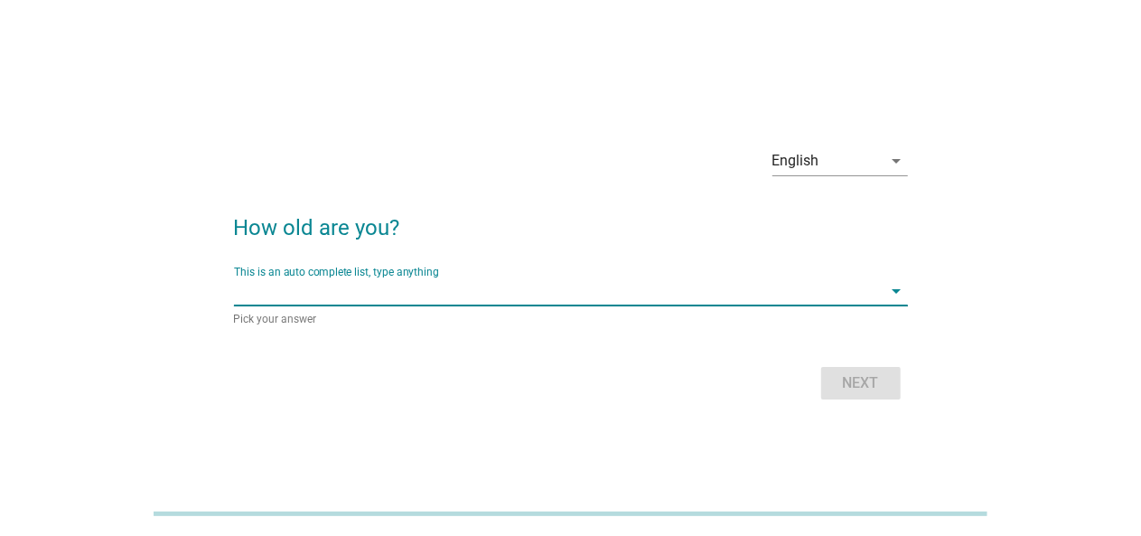
click at [410, 281] on input "This is an auto complete list, type anything" at bounding box center [558, 290] width 649 height 29
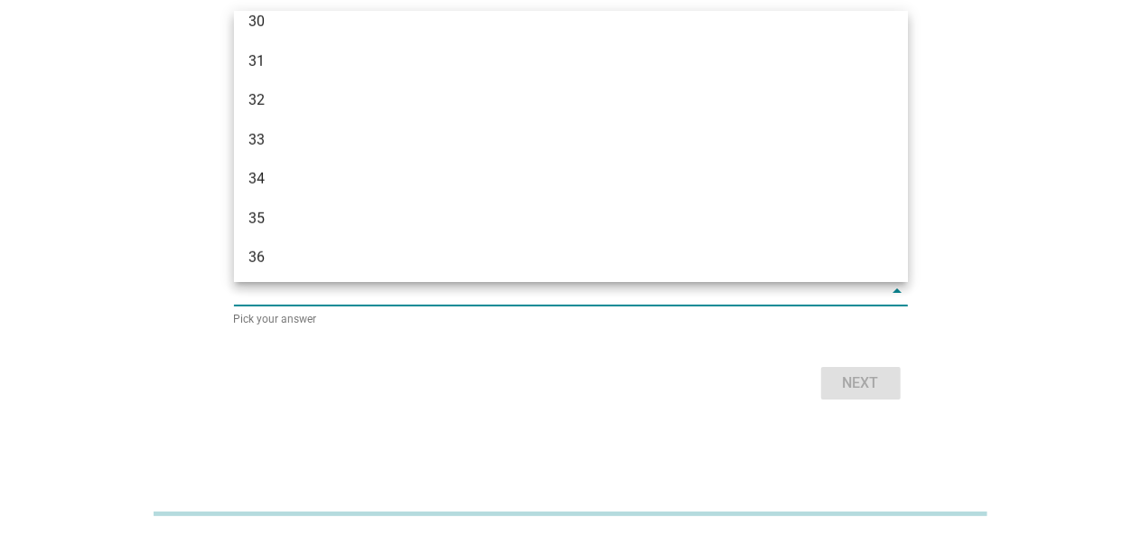
scroll to position [490, 0]
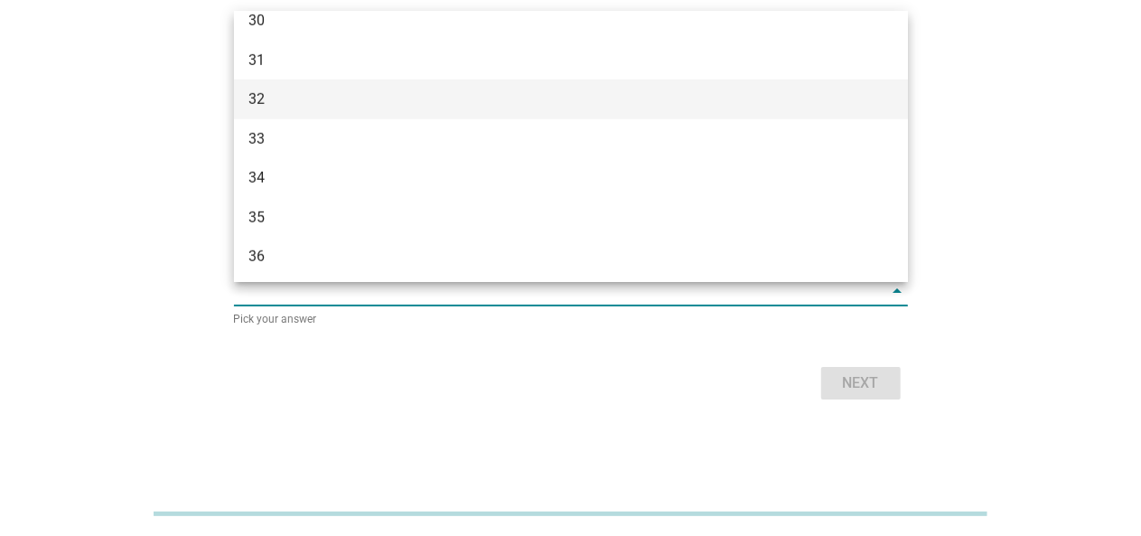
click at [359, 111] on div "32" at bounding box center [571, 99] width 674 height 40
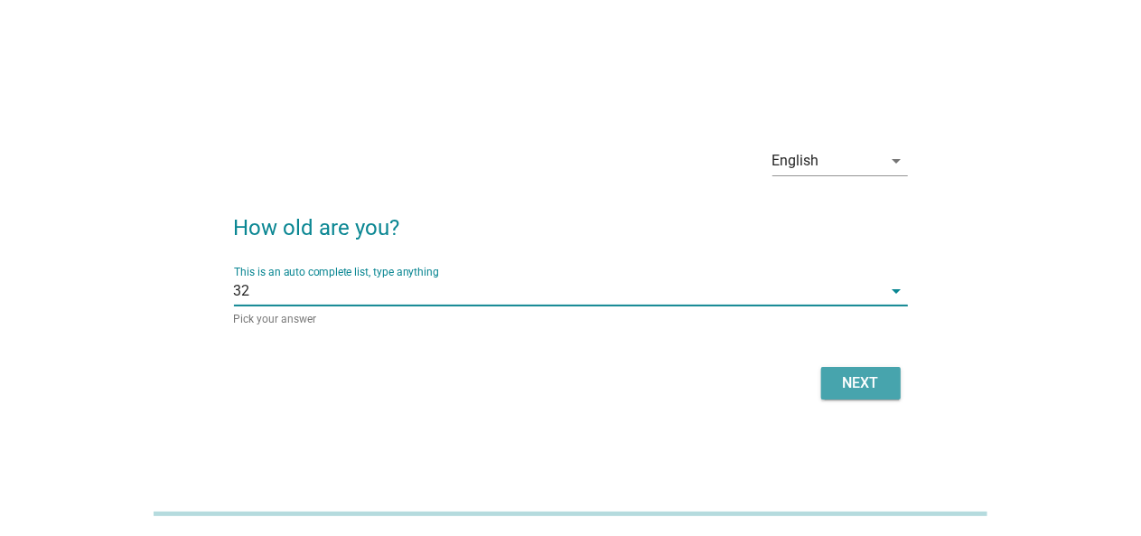
click at [866, 387] on div "Next" at bounding box center [861, 383] width 51 height 22
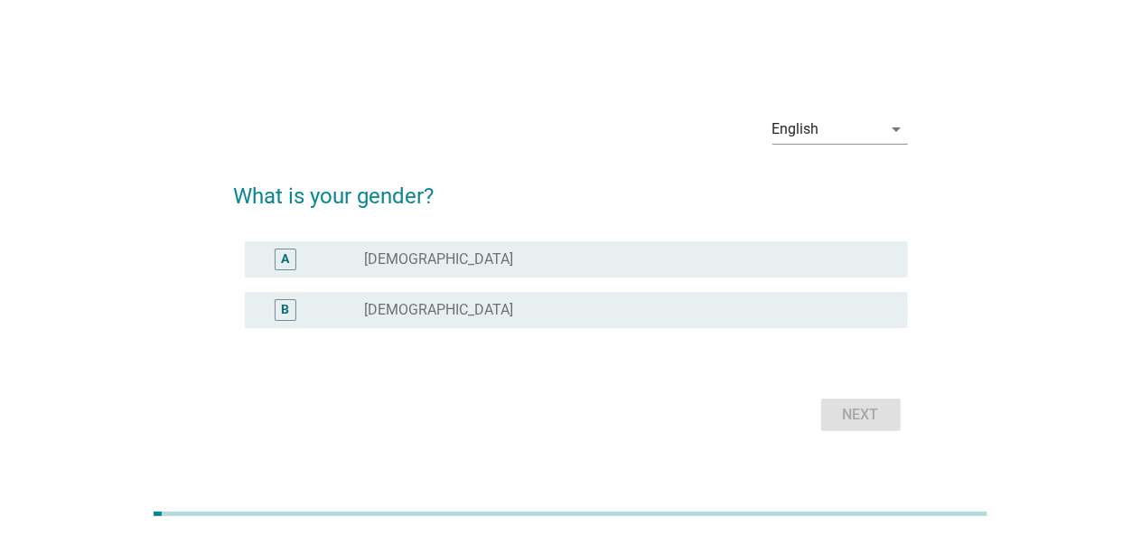
click at [428, 310] on div "radio_button_unchecked [DEMOGRAPHIC_DATA]" at bounding box center [622, 310] width 514 height 18
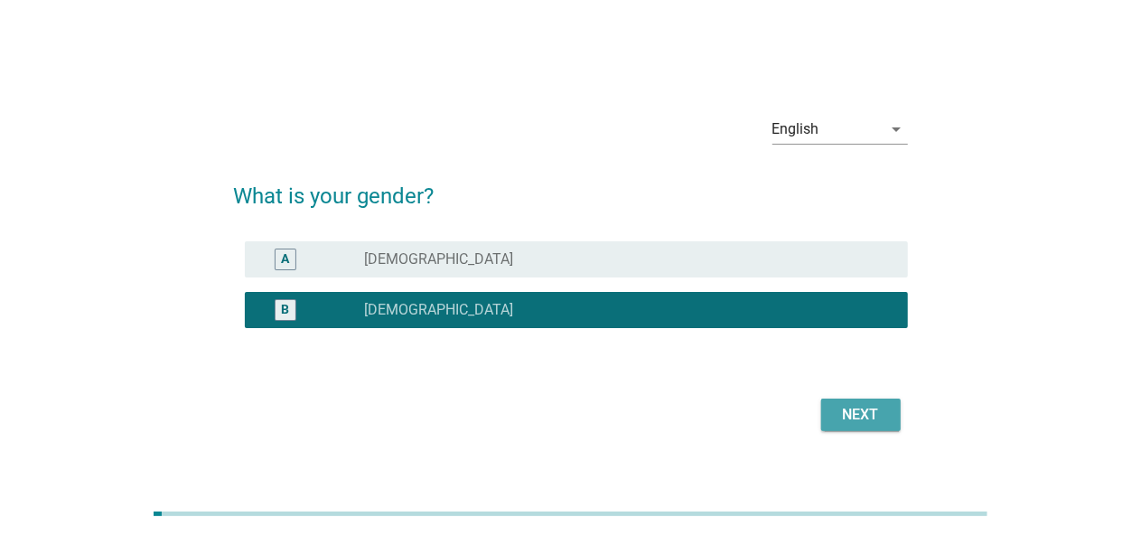
click at [862, 410] on div "Next" at bounding box center [861, 415] width 51 height 22
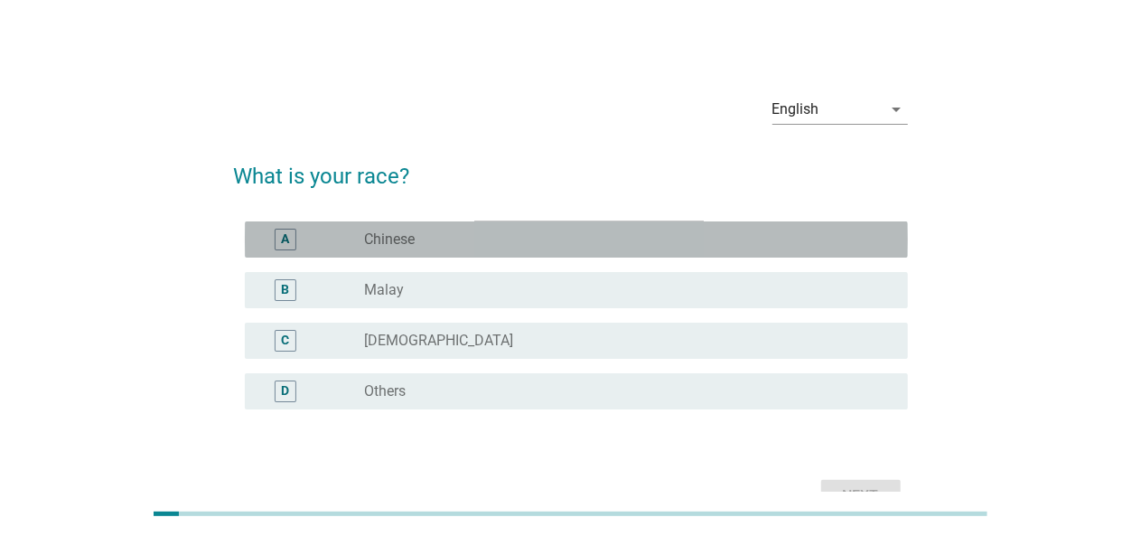
click at [387, 247] on label "Chinese" at bounding box center [390, 239] width 51 height 18
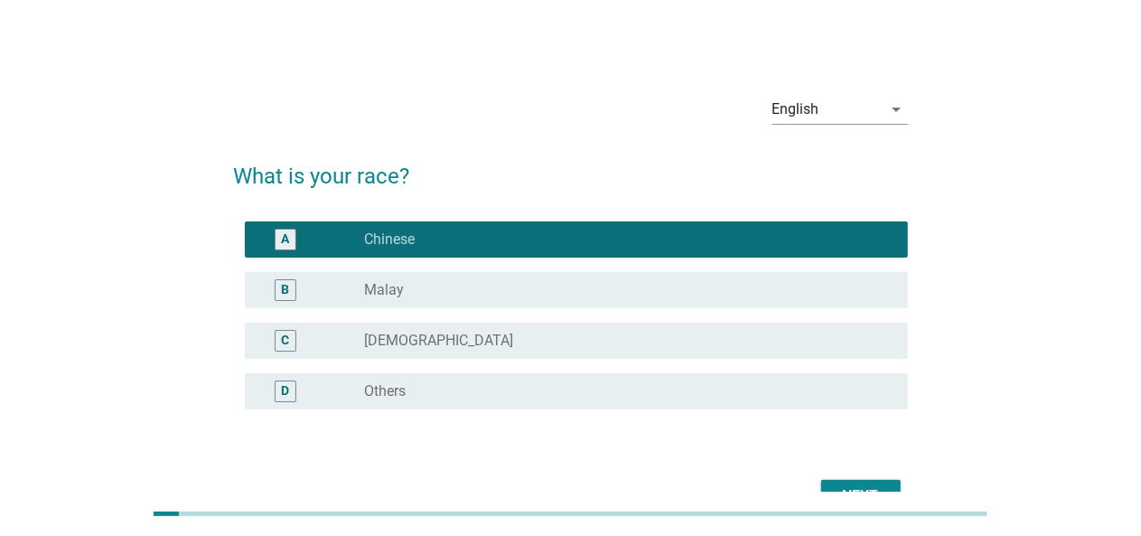
click at [864, 487] on div "Next" at bounding box center [861, 496] width 51 height 22
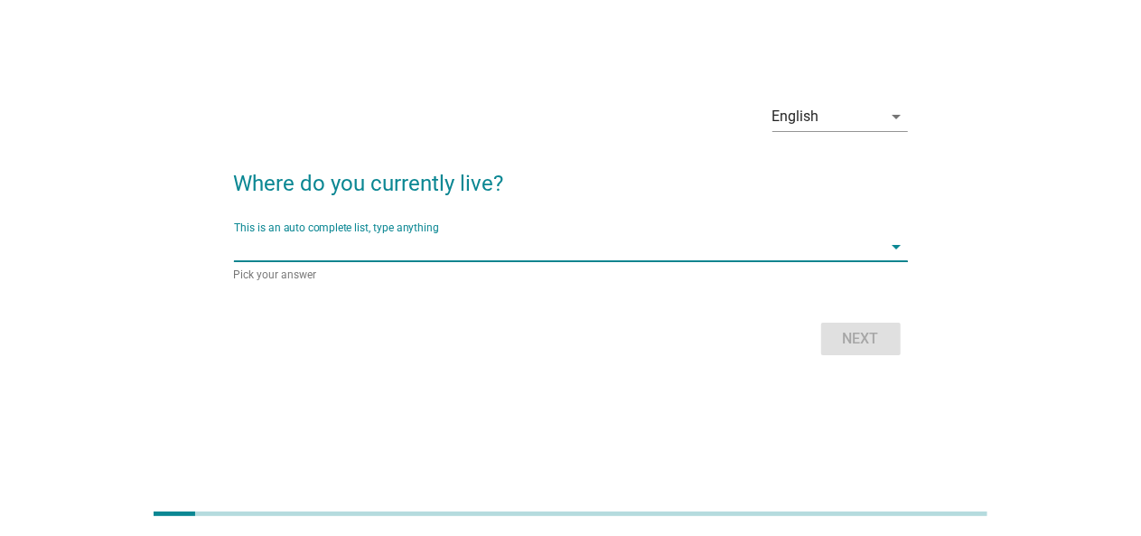
scroll to position [43, 0]
click at [457, 243] on input "This is an auto complete list, type anything" at bounding box center [558, 247] width 649 height 29
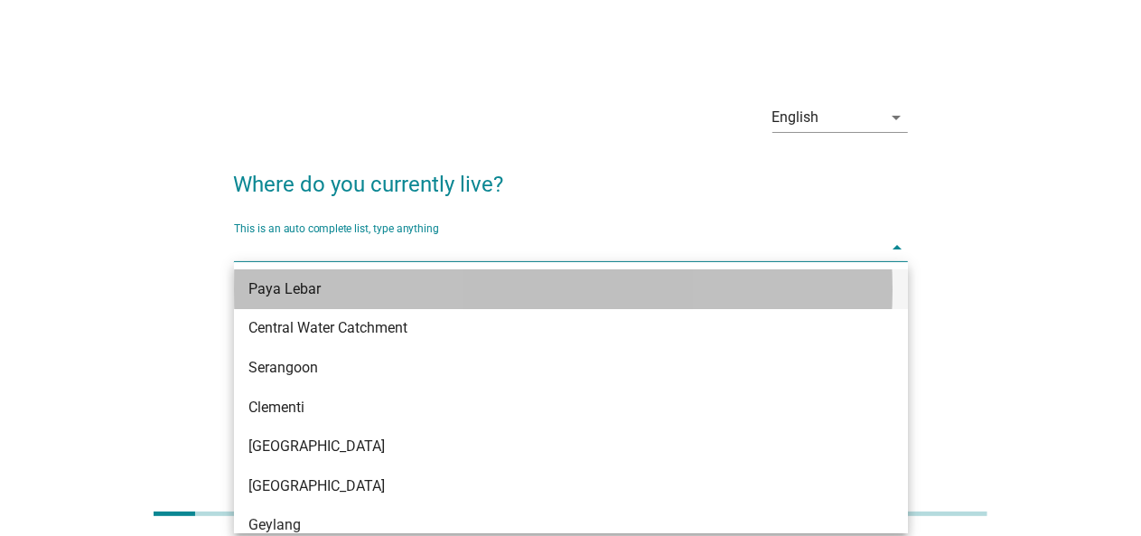
click at [412, 282] on div "Paya Lebar" at bounding box center [544, 289] width 592 height 22
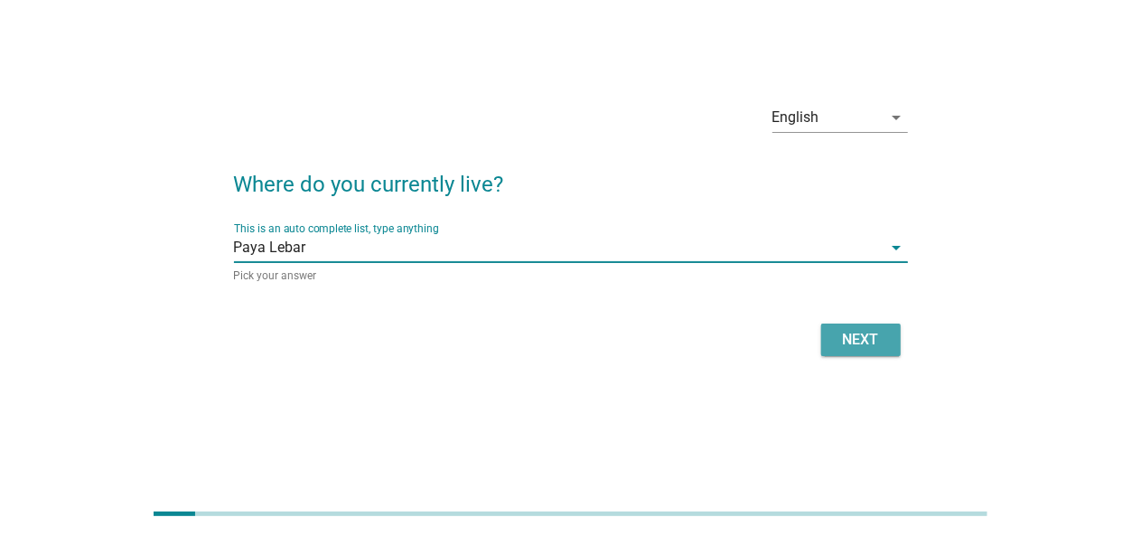
click at [853, 331] on div "Next" at bounding box center [861, 340] width 51 height 22
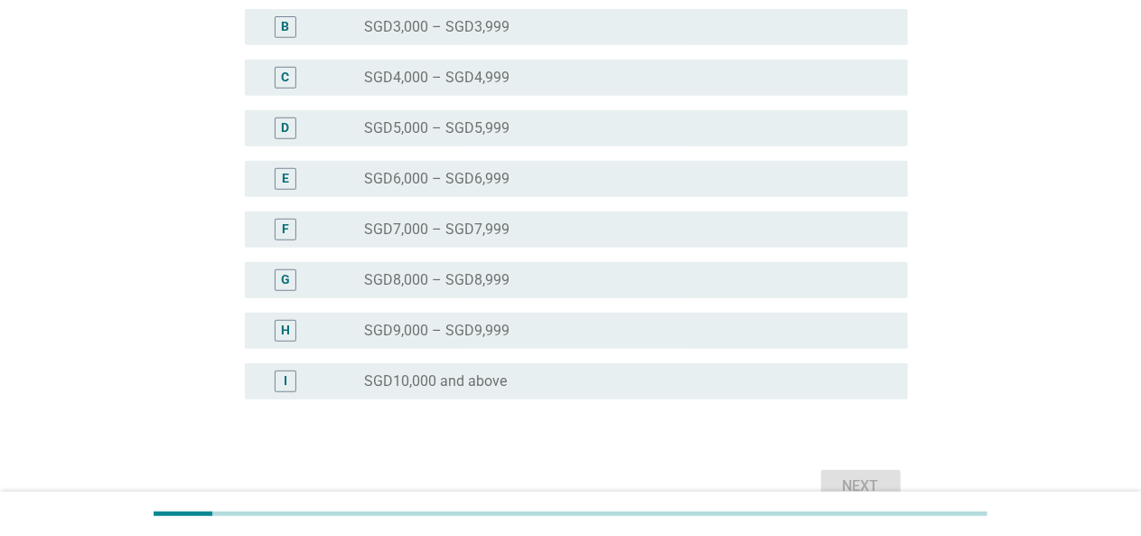
scroll to position [394, 0]
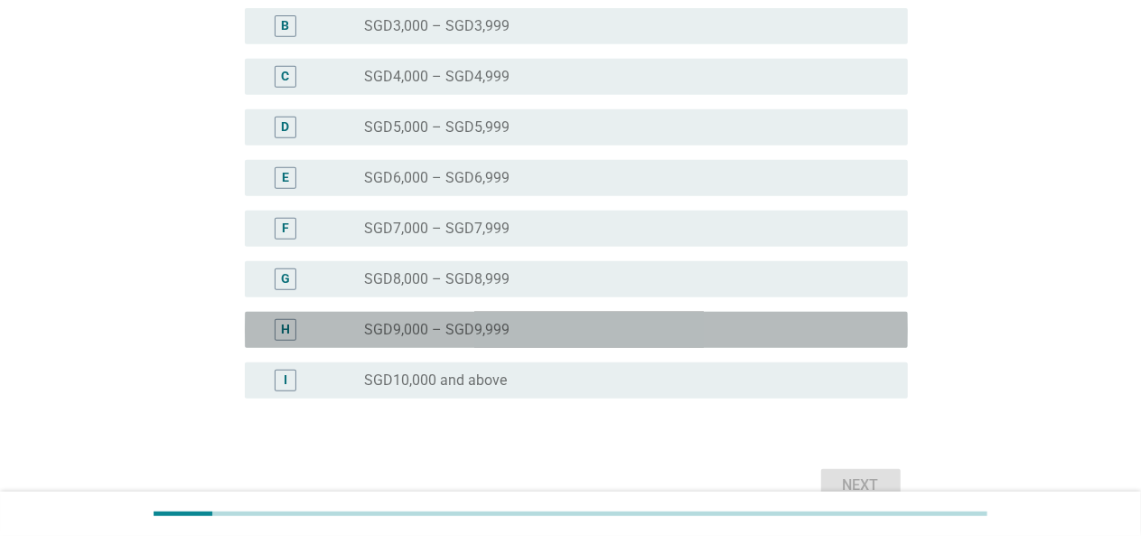
click at [285, 327] on div "H" at bounding box center [285, 329] width 9 height 19
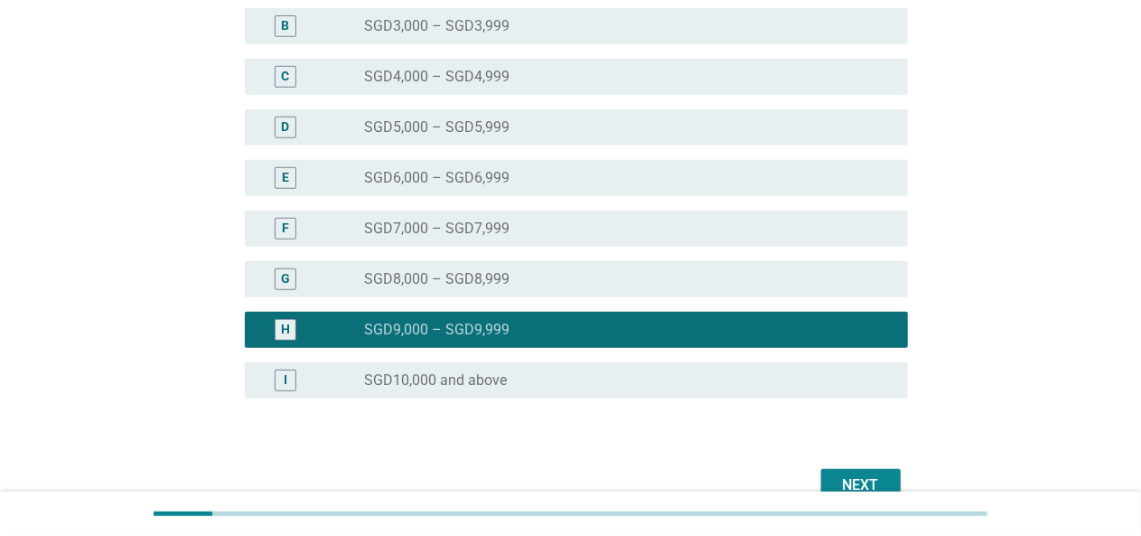
click at [487, 371] on label "SGD10,000 and above" at bounding box center [436, 380] width 143 height 18
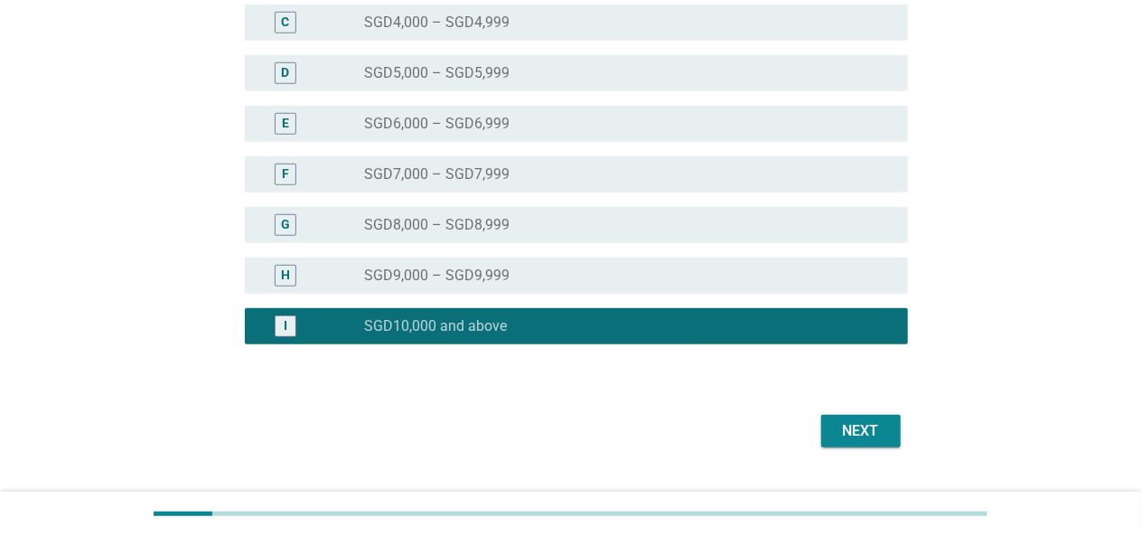
scroll to position [455, 0]
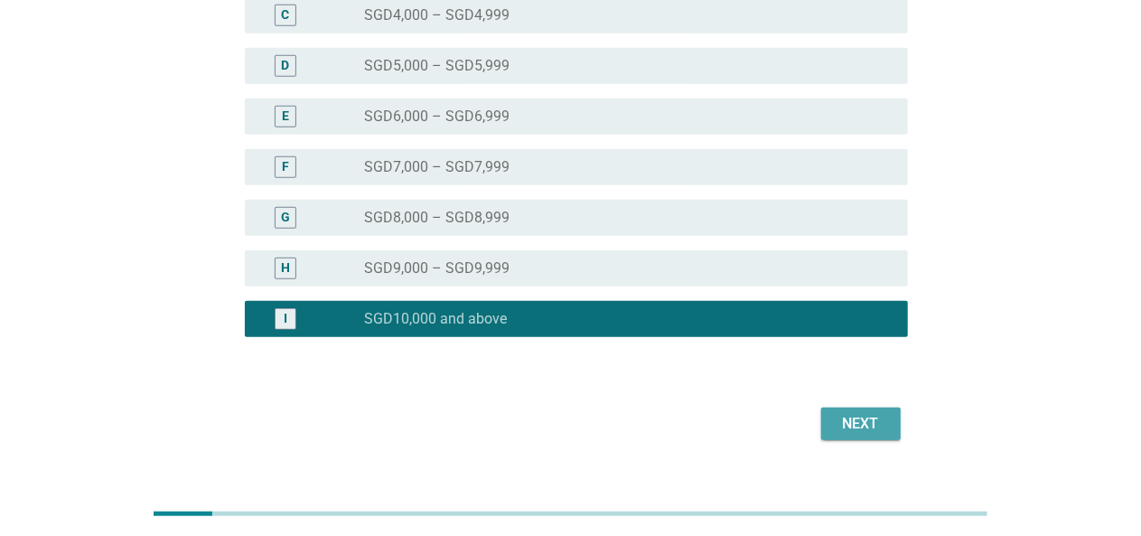
click at [852, 418] on div "Next" at bounding box center [861, 424] width 51 height 22
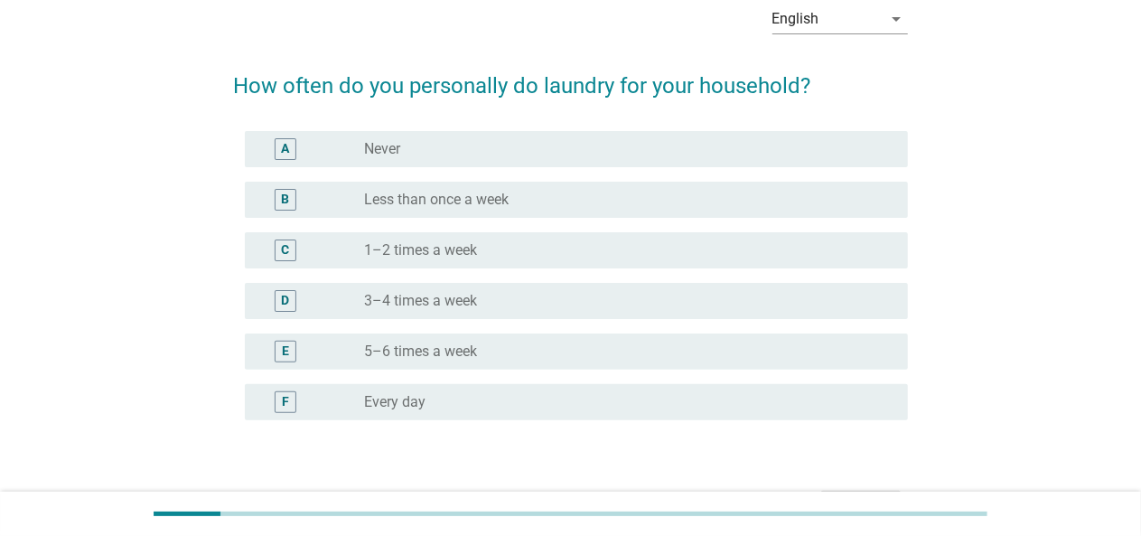
scroll to position [91, 0]
click at [441, 146] on div "radio_button_unchecked Never" at bounding box center [622, 148] width 514 height 18
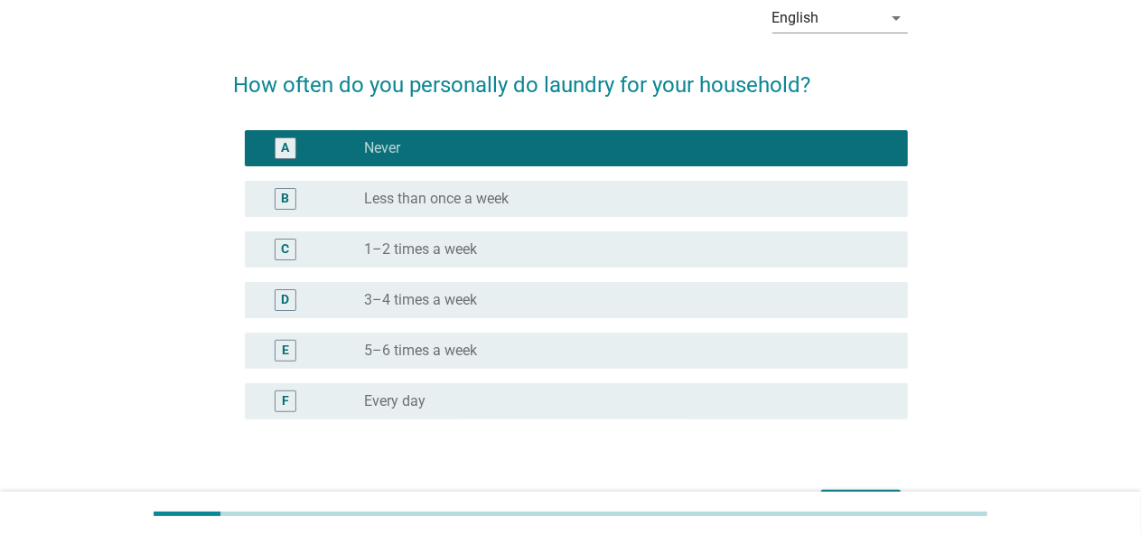
scroll to position [206, 0]
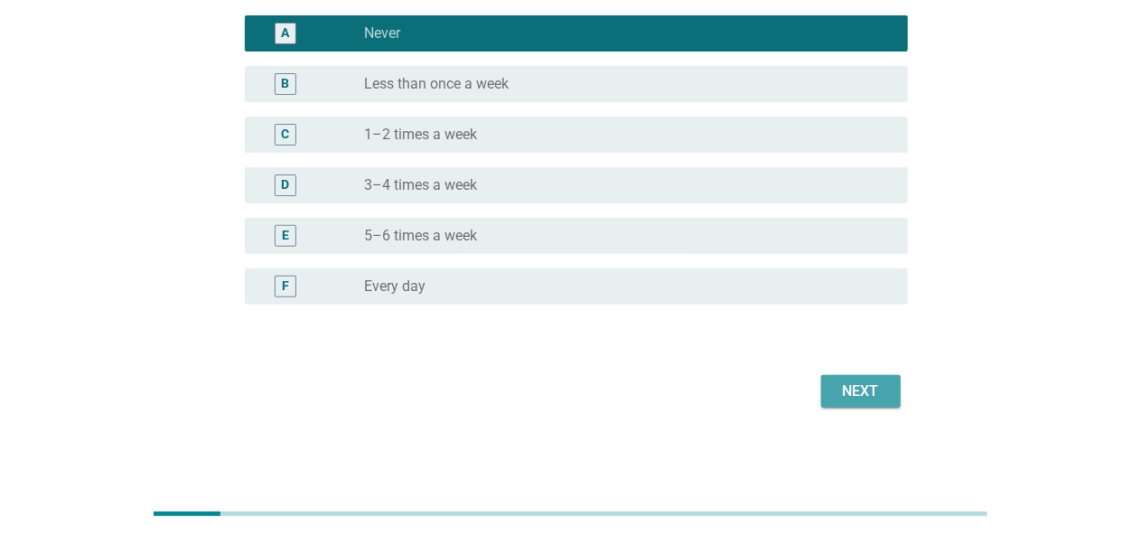
click at [833, 397] on button "Next" at bounding box center [860, 391] width 79 height 33
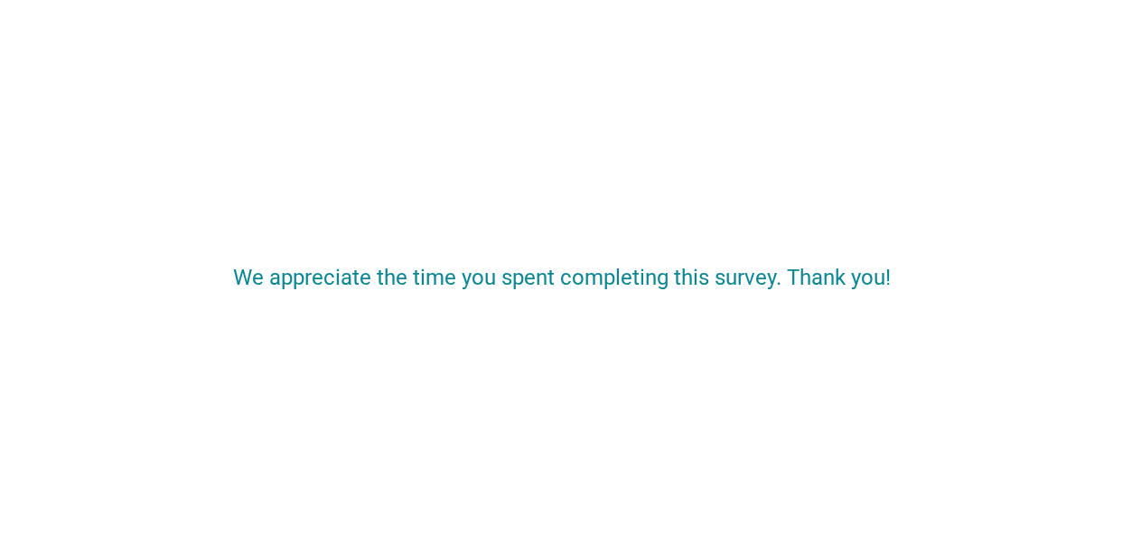
scroll to position [0, 0]
